Goal: Find specific page/section: Find specific page/section

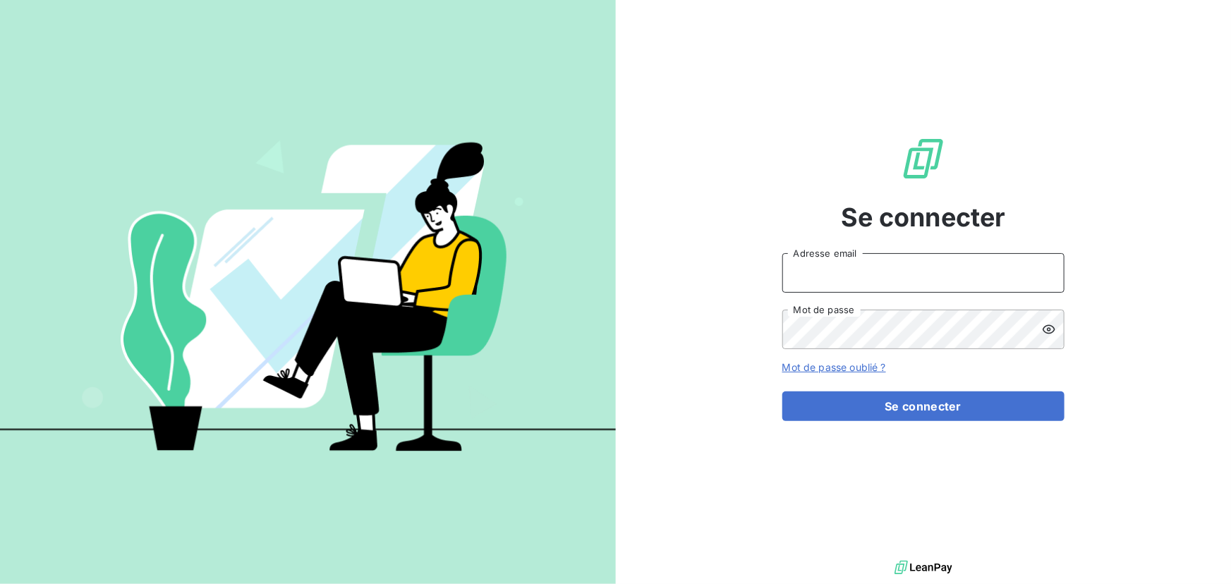
drag, startPoint x: 883, startPoint y: 274, endPoint x: 1008, endPoint y: 277, distance: 124.9
click at [884, 274] on input "Adresse email" at bounding box center [923, 272] width 282 height 39
click at [1017, 269] on input "Adresse email" at bounding box center [923, 272] width 282 height 39
click at [1046, 269] on icon at bounding box center [1045, 273] width 11 height 11
type input "[EMAIL_ADDRESS][DOMAIN_NAME]"
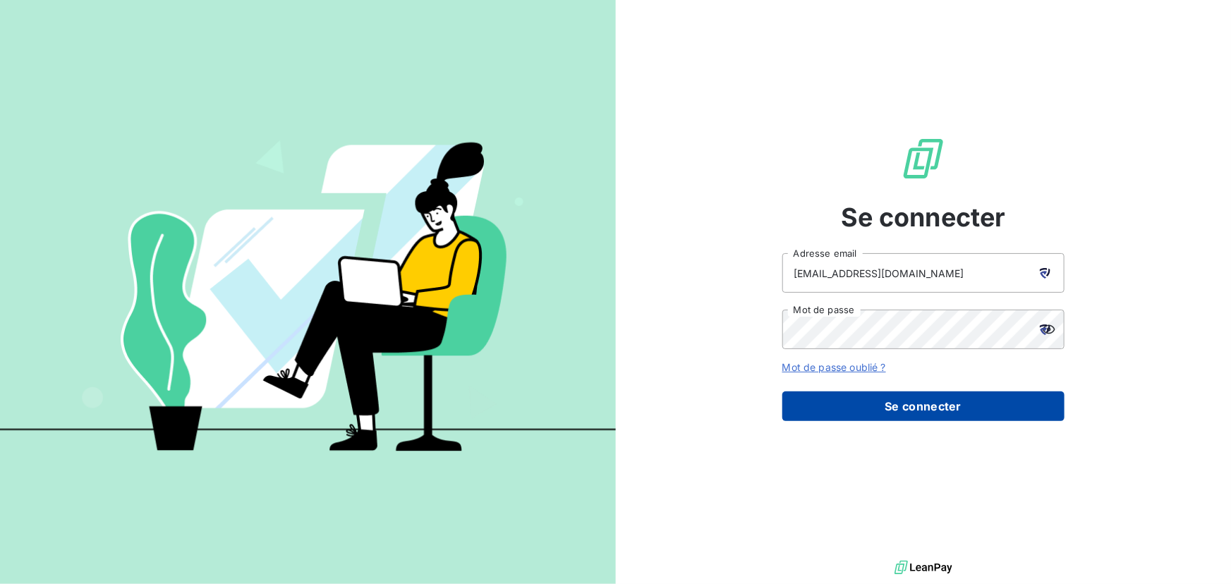
click at [966, 407] on button "Se connecter" at bounding box center [923, 406] width 282 height 30
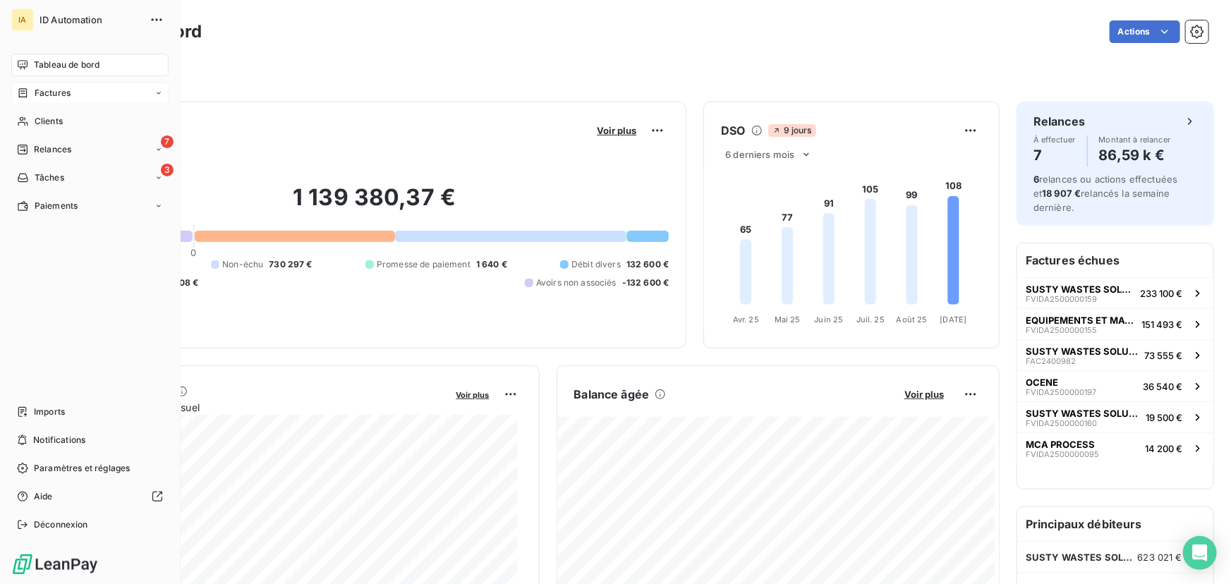
click at [51, 89] on span "Factures" at bounding box center [53, 93] width 36 height 13
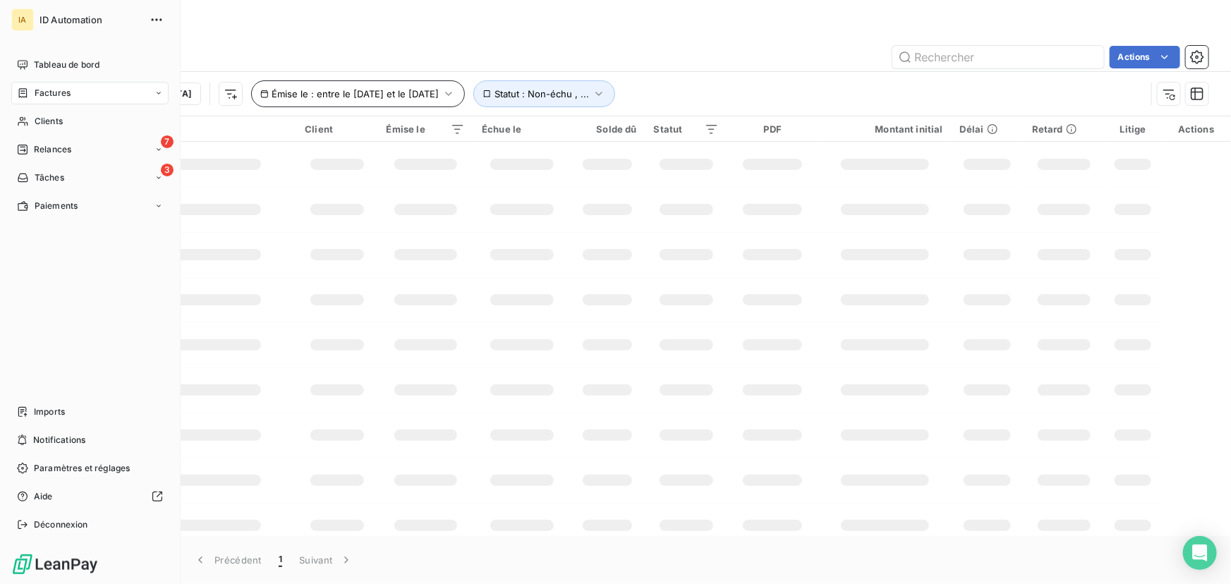
click at [51, 116] on span "Clients" at bounding box center [49, 121] width 28 height 13
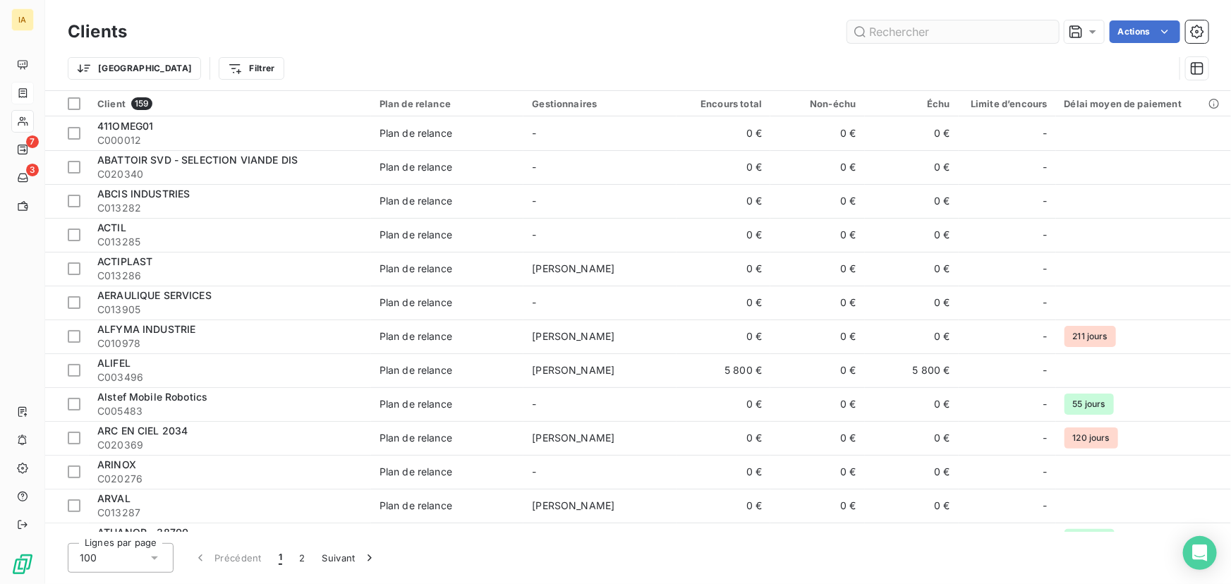
click at [966, 35] on input "text" at bounding box center [953, 31] width 212 height 23
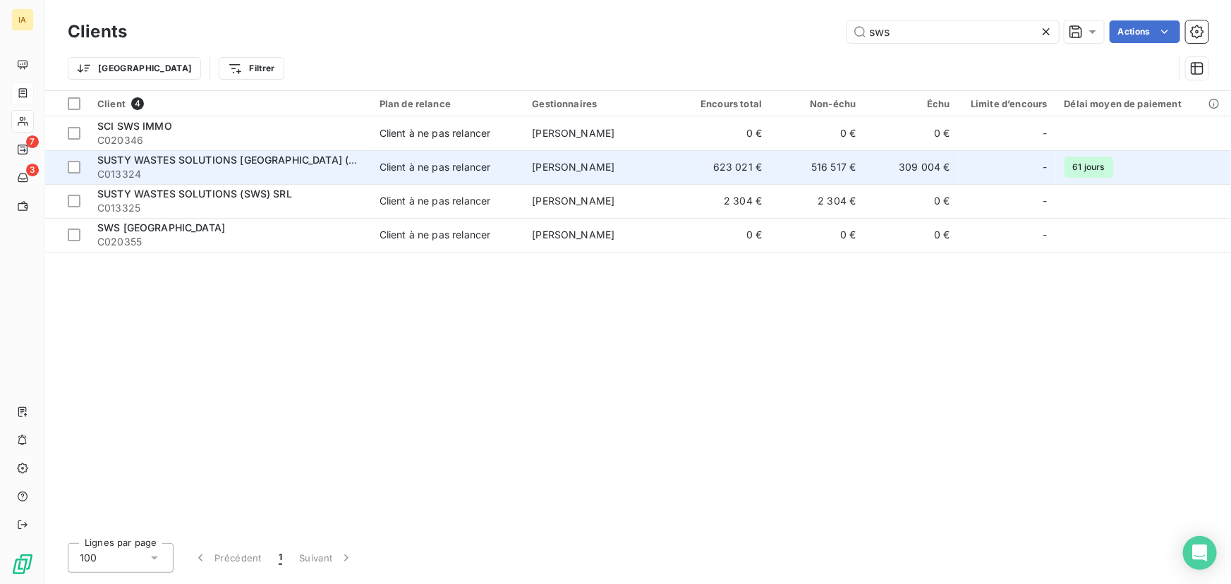
type input "sws"
click at [267, 159] on span "SUSTY WASTES SOLUTIONS [GEOGRAPHIC_DATA] (SWS FRANCE)" at bounding box center [257, 160] width 321 height 12
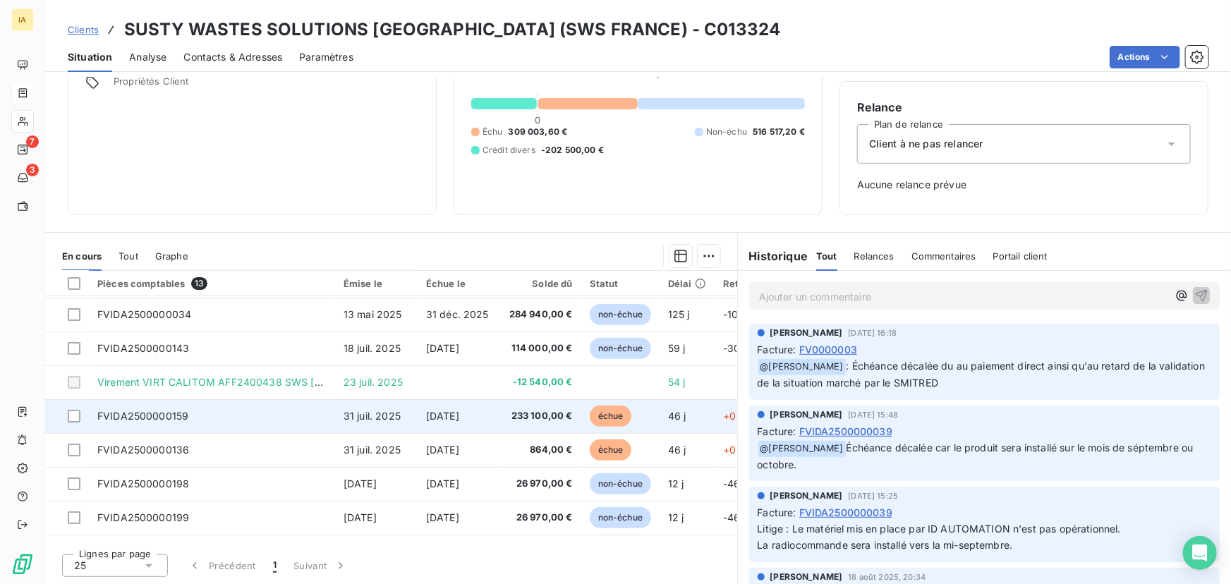
scroll to position [71, 0]
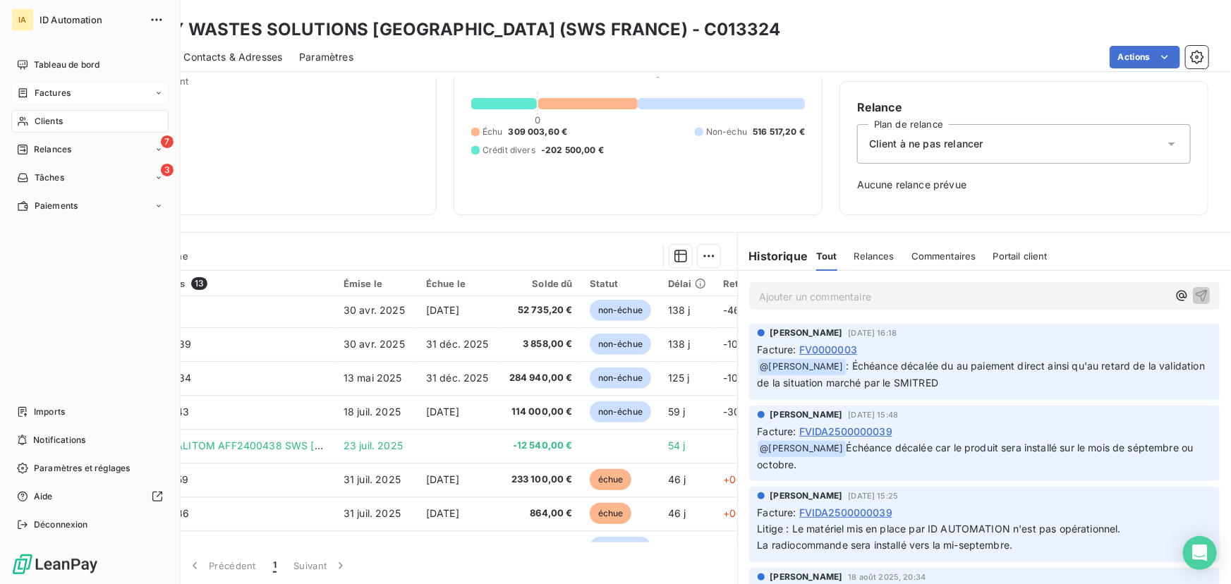
click at [49, 92] on span "Factures" at bounding box center [53, 93] width 36 height 13
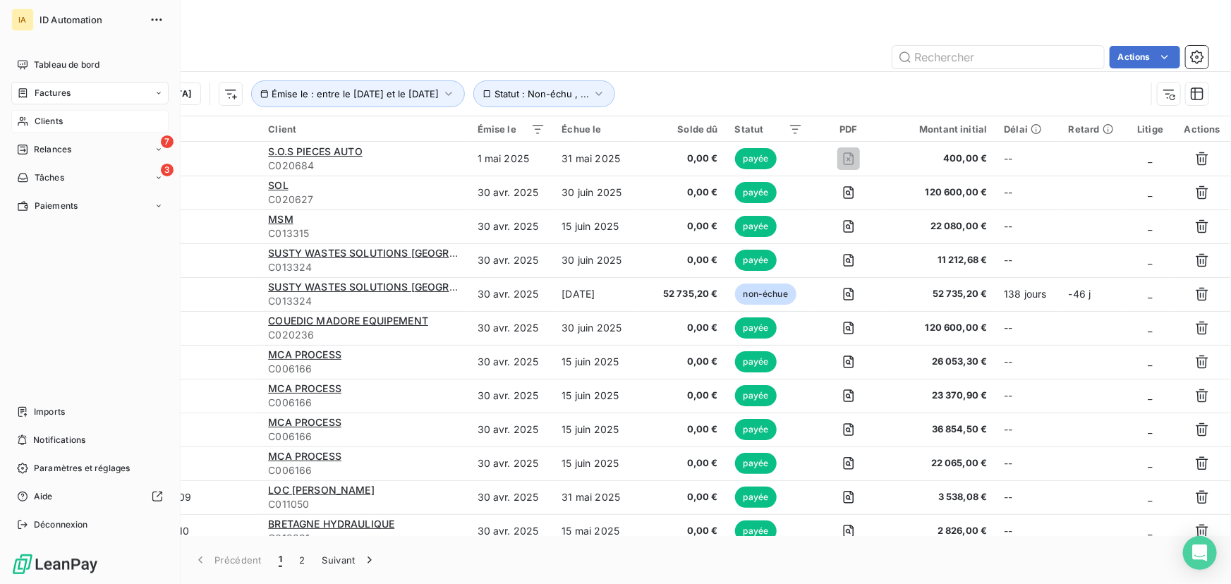
click at [68, 116] on div "Clients" at bounding box center [89, 121] width 157 height 23
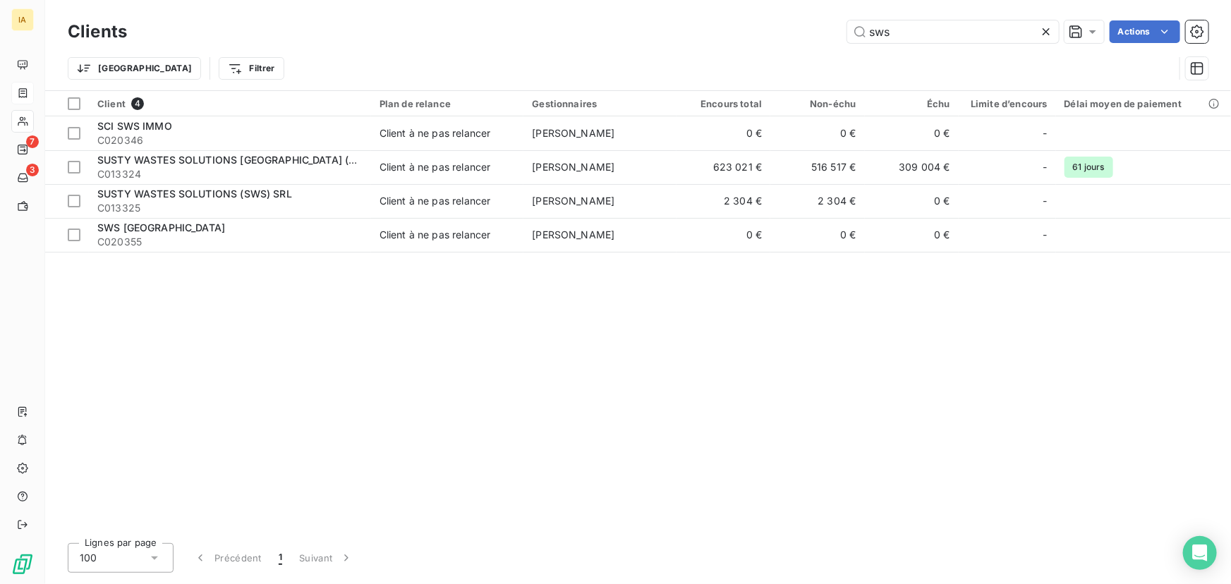
drag, startPoint x: 952, startPoint y: 42, endPoint x: 733, endPoint y: 23, distance: 219.4
click at [733, 23] on div "sws Actions" at bounding box center [676, 31] width 1064 height 23
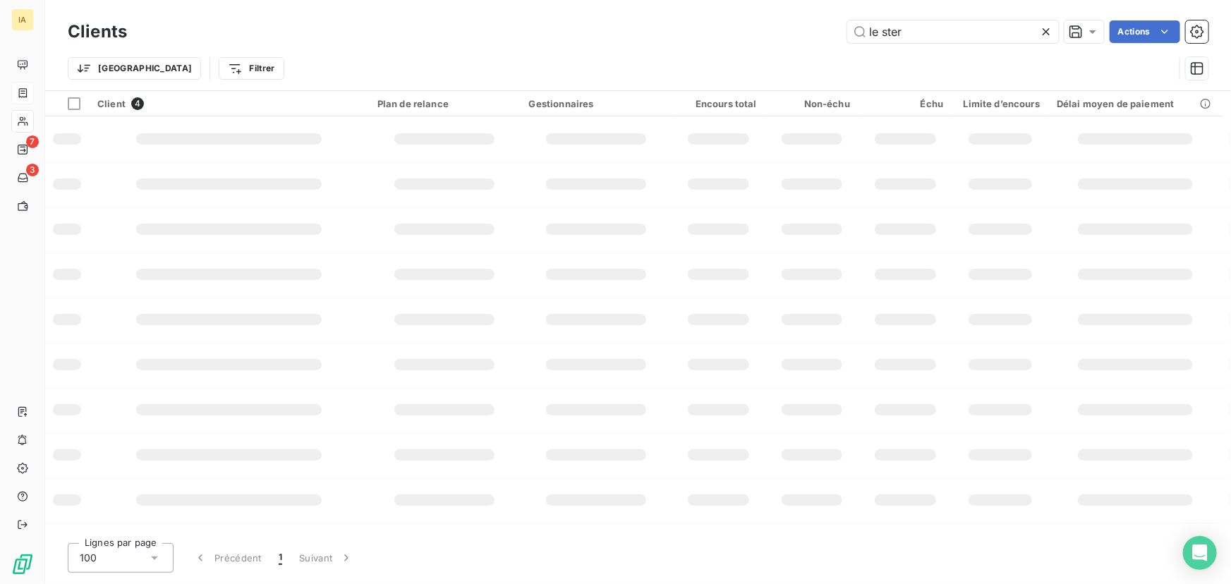
type input "le ster"
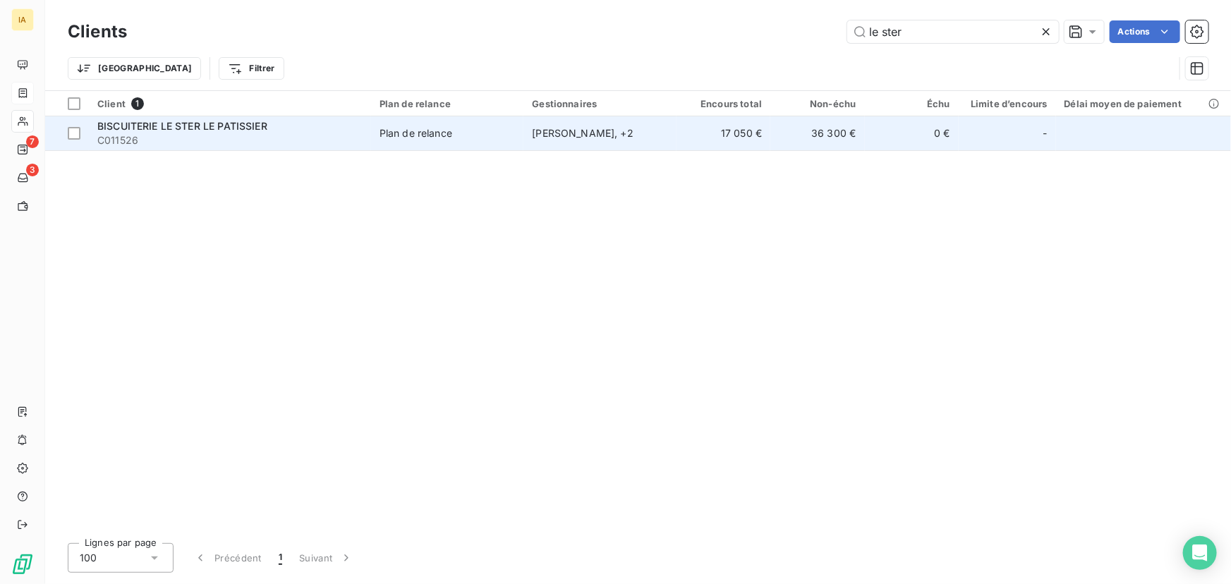
click at [382, 142] on td "Plan de relance" at bounding box center [447, 133] width 153 height 34
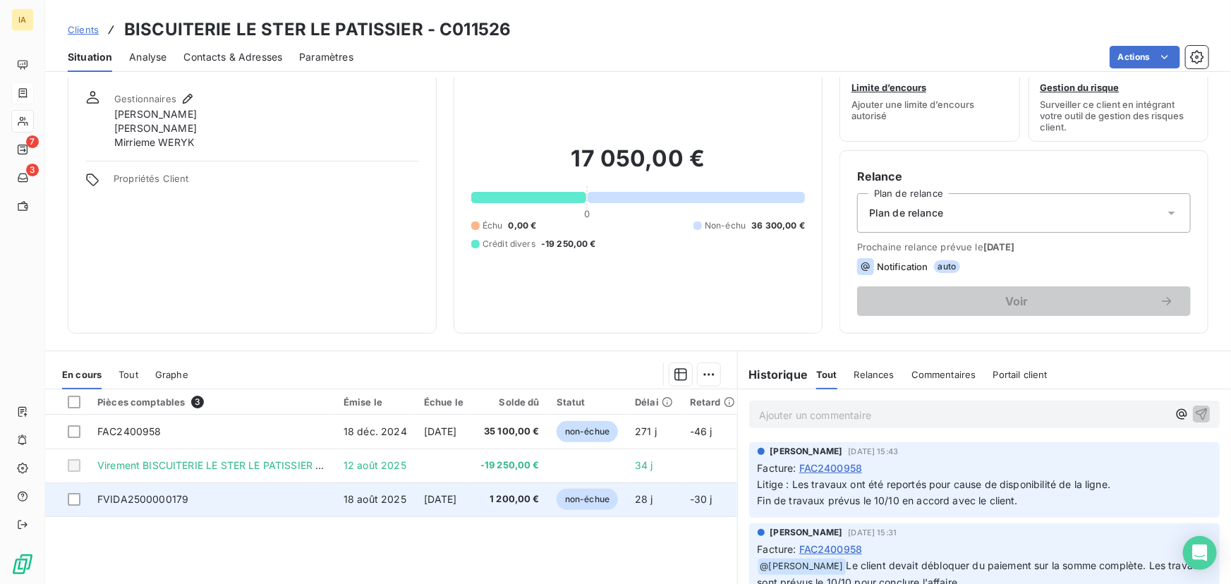
scroll to position [63, 0]
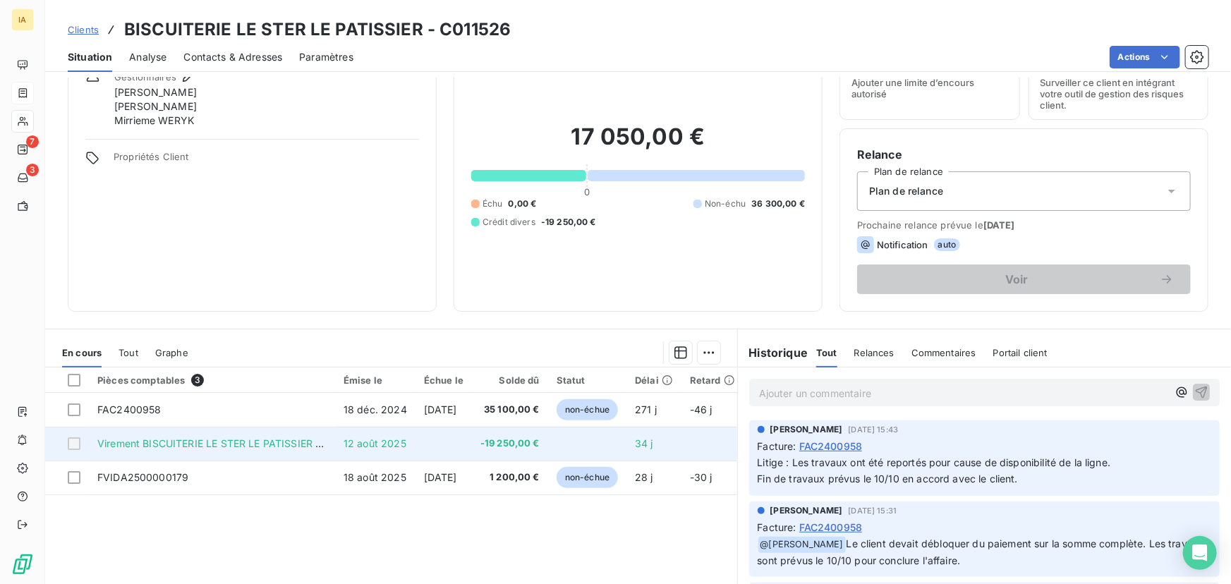
click at [230, 449] on td "Virement BISCUITERIE LE STER LE PATISSIER [DATE]" at bounding box center [212, 444] width 246 height 34
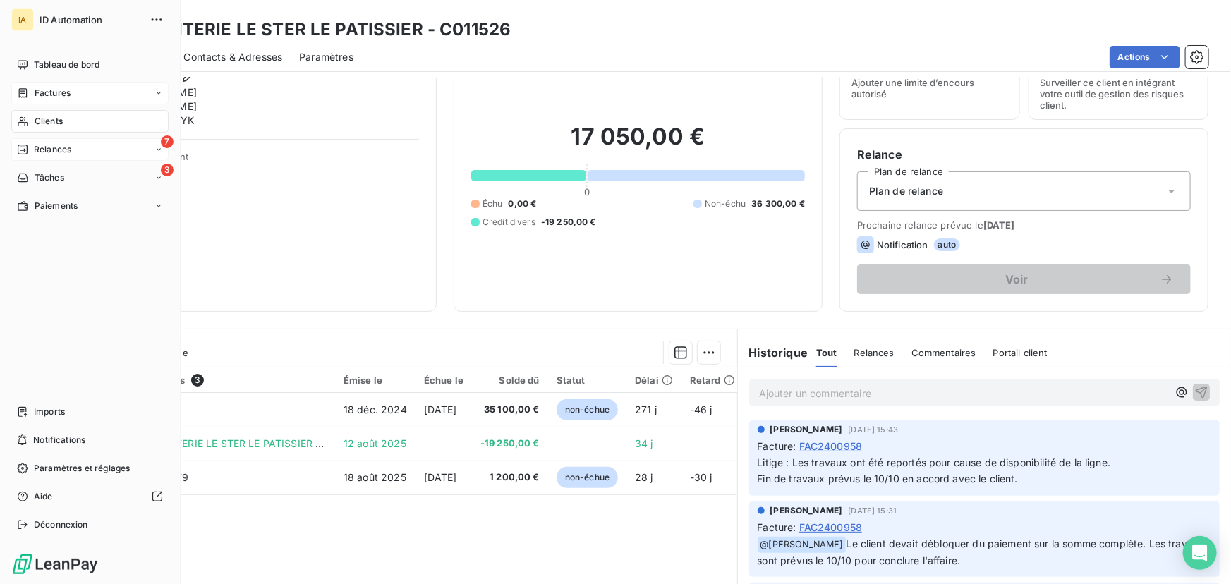
click at [61, 148] on span "Relances" at bounding box center [52, 149] width 37 height 13
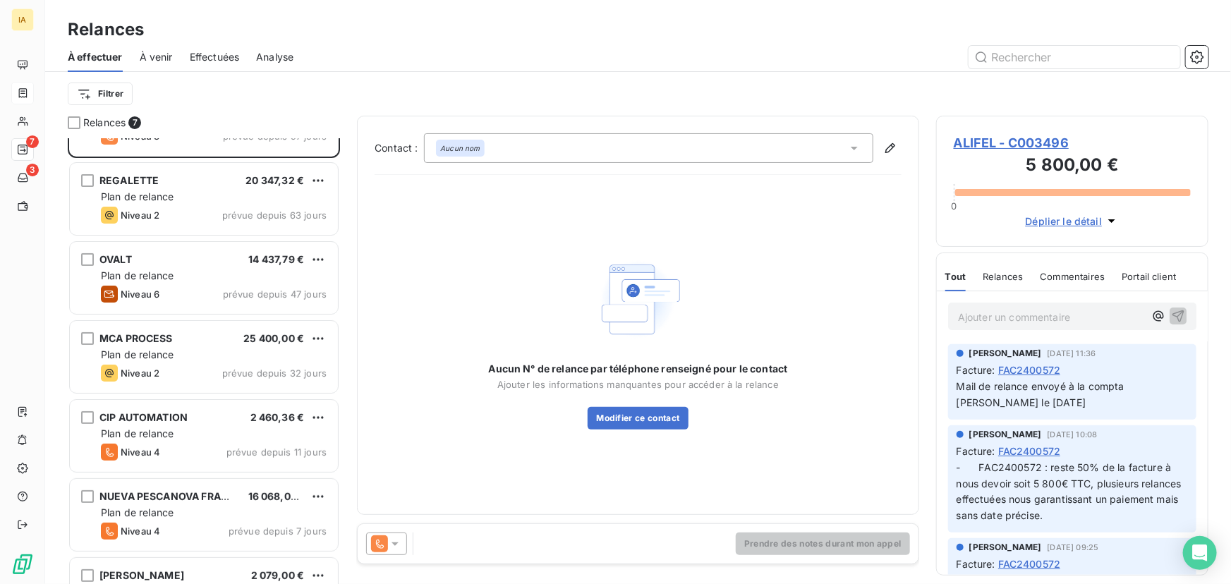
scroll to position [43, 0]
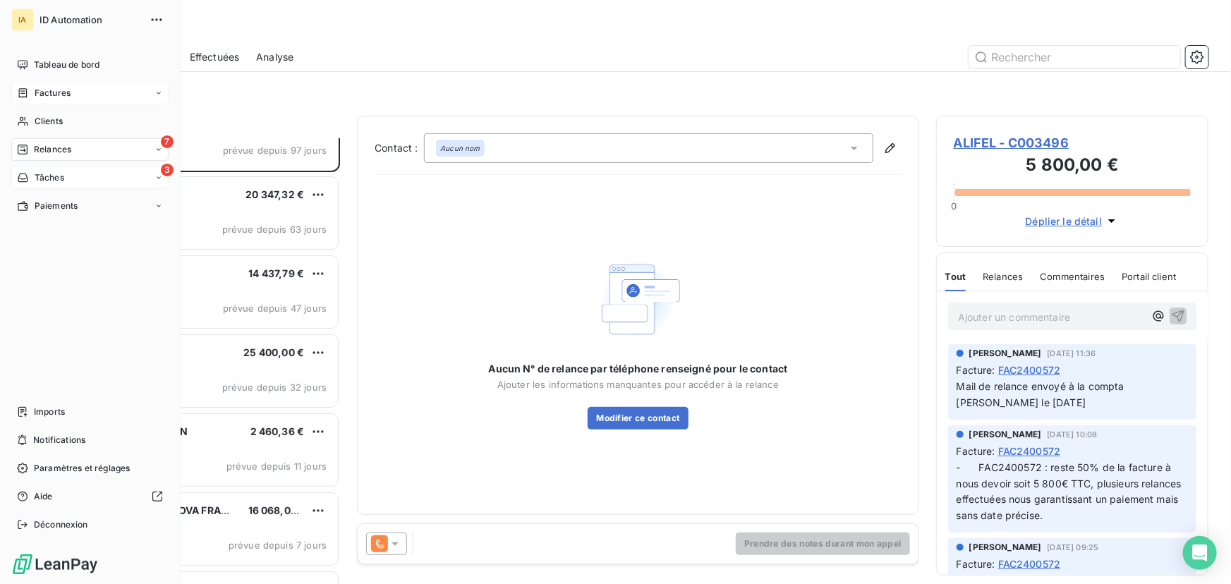
click at [31, 174] on div "Tâches" at bounding box center [40, 177] width 47 height 13
